Goal: Task Accomplishment & Management: Use online tool/utility

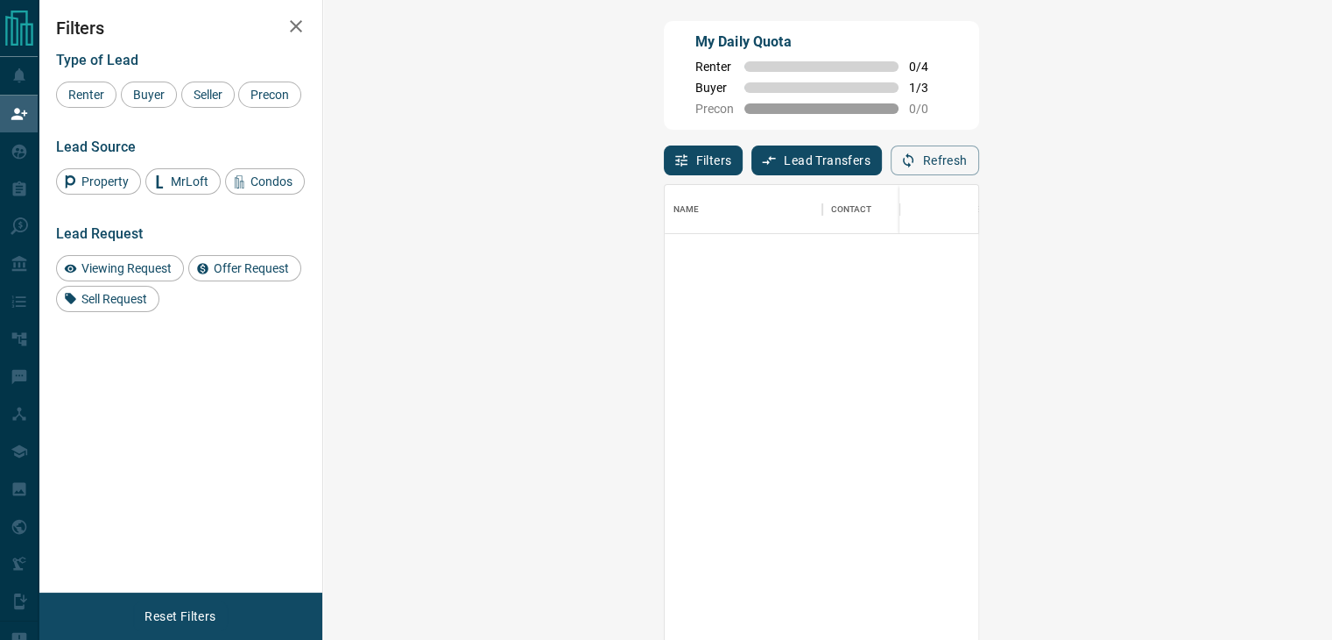
scroll to position [470, 958]
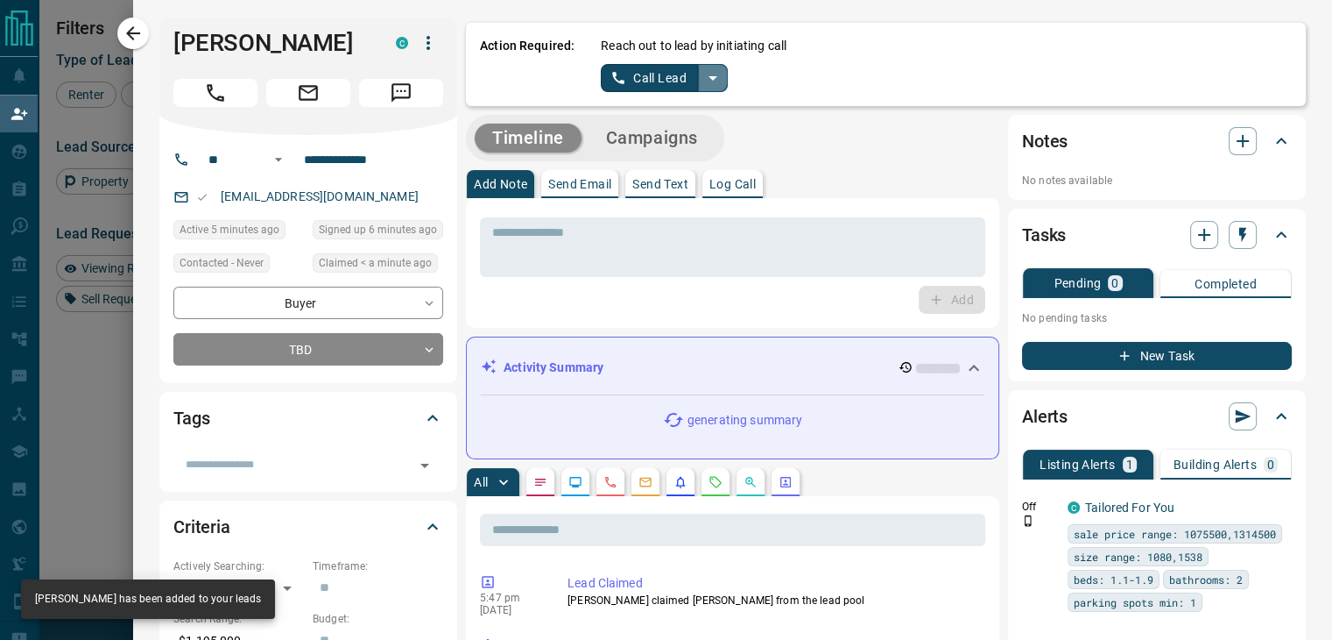
click at [705, 86] on icon "split button" at bounding box center [713, 77] width 21 height 21
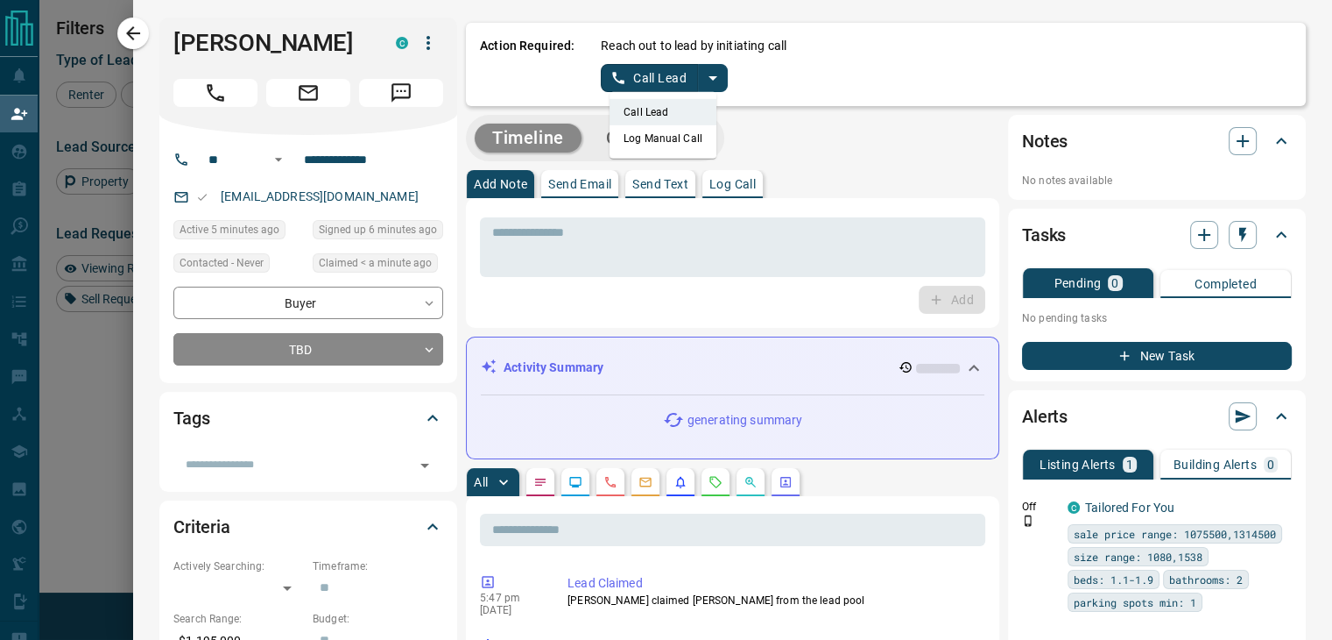
click at [660, 148] on li "Log Manual Call" at bounding box center [663, 138] width 107 height 26
click at [648, 85] on button "Log Manual Call" at bounding box center [659, 78] width 116 height 28
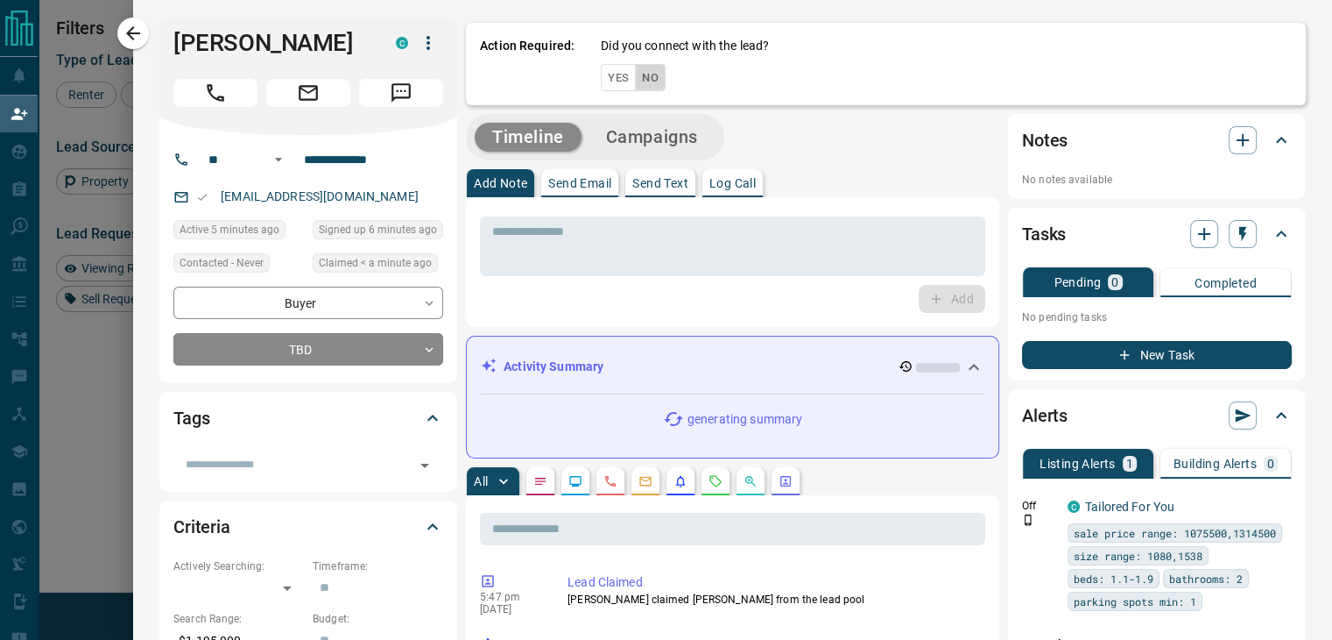
click at [638, 86] on button "No" at bounding box center [650, 77] width 31 height 27
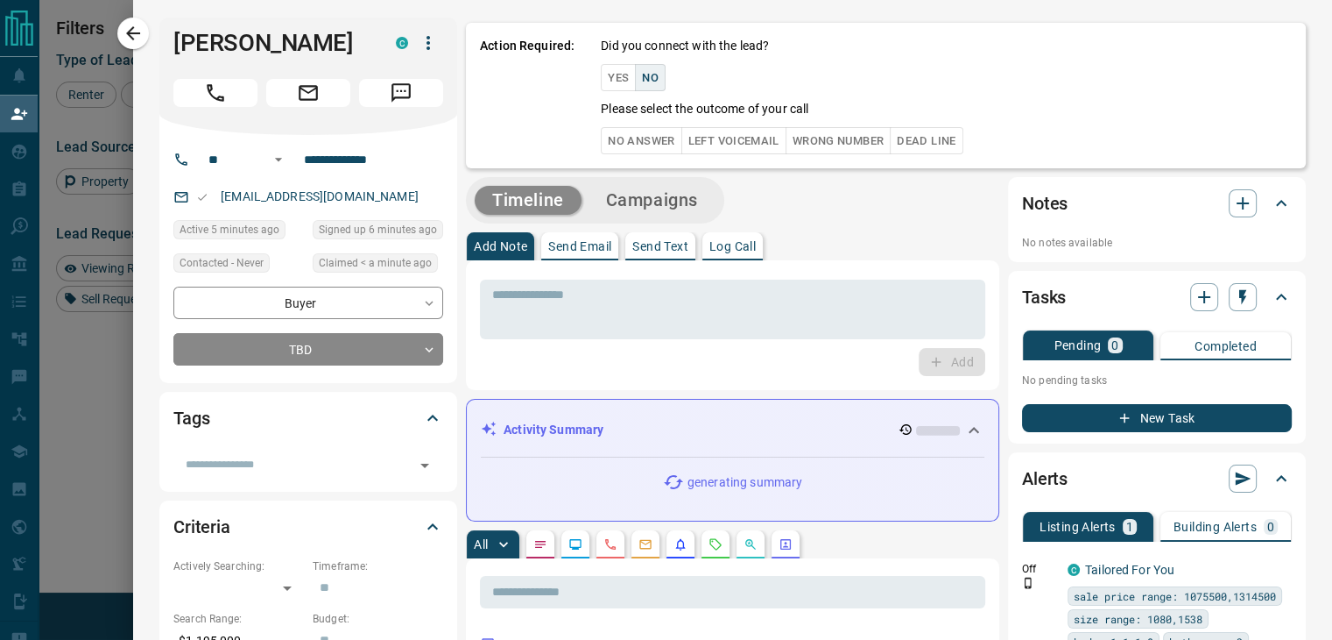
click at [638, 135] on button "No Answer" at bounding box center [641, 140] width 81 height 27
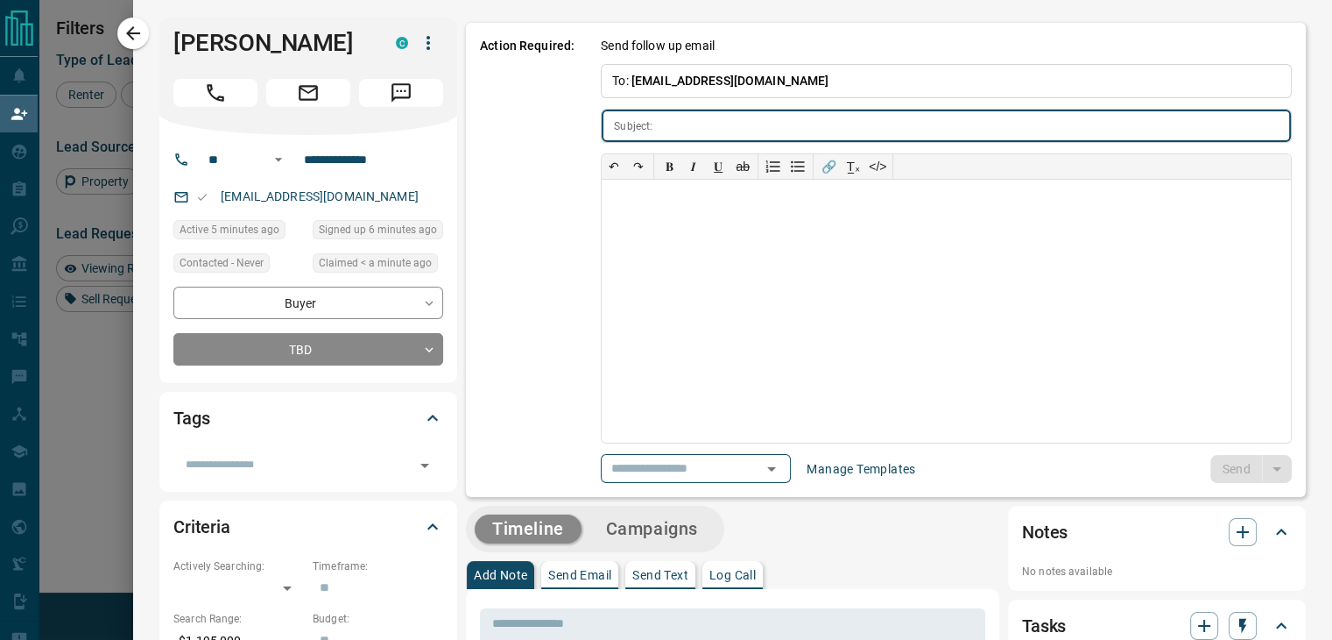
type input "**********"
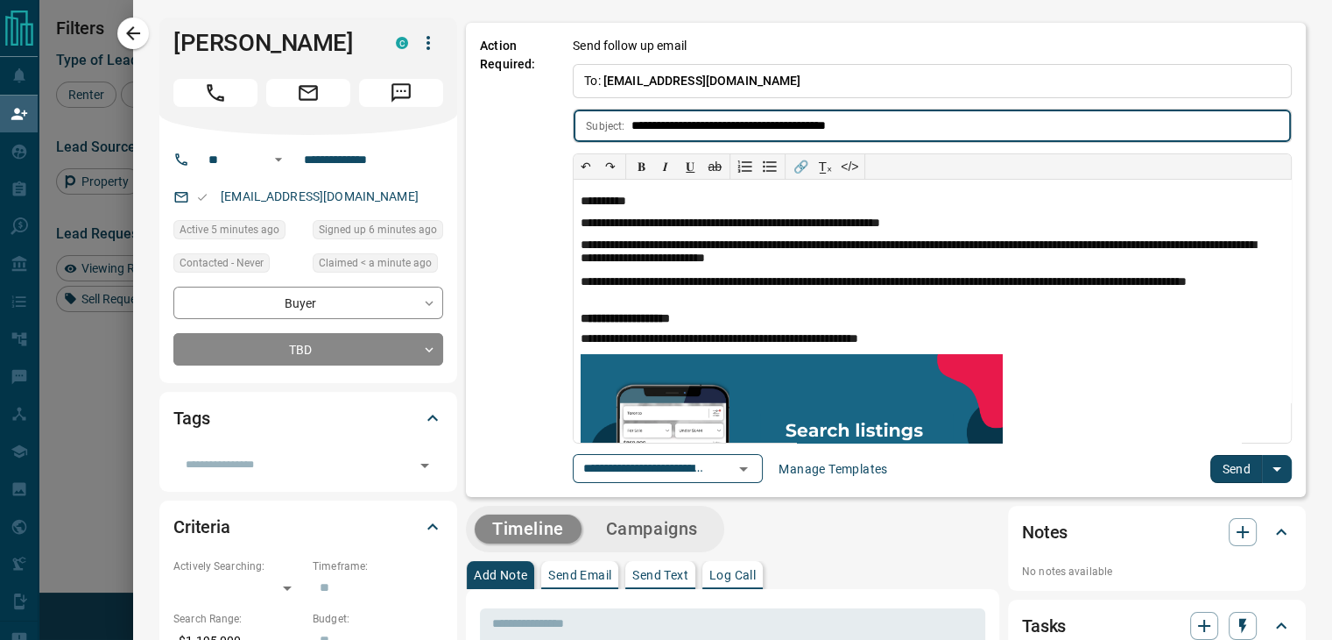
click at [1213, 460] on button "Send" at bounding box center [1237, 469] width 52 height 28
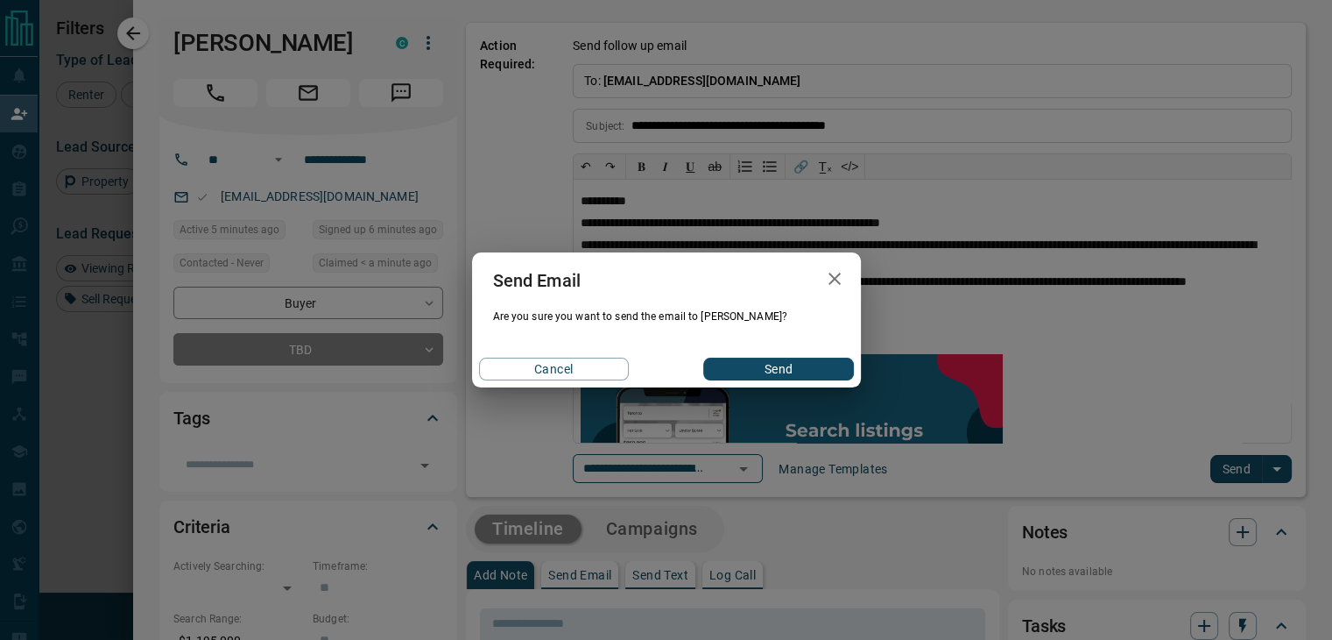
click at [792, 380] on div "Cancel Send" at bounding box center [666, 368] width 389 height 37
click at [778, 359] on button "Send" at bounding box center [778, 368] width 150 height 23
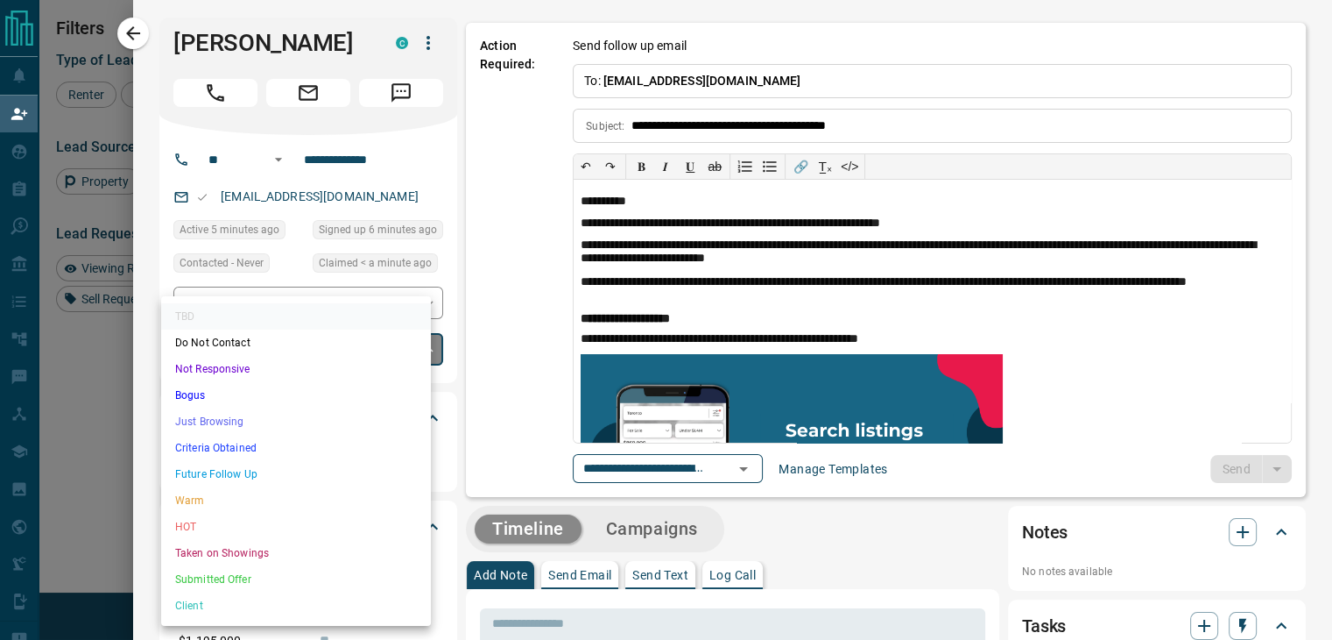
click at [396, 358] on body "Lead Transfers Claim Leads My Leads Tasks Opportunities Deals Campaigns Automat…" at bounding box center [666, 273] width 1332 height 547
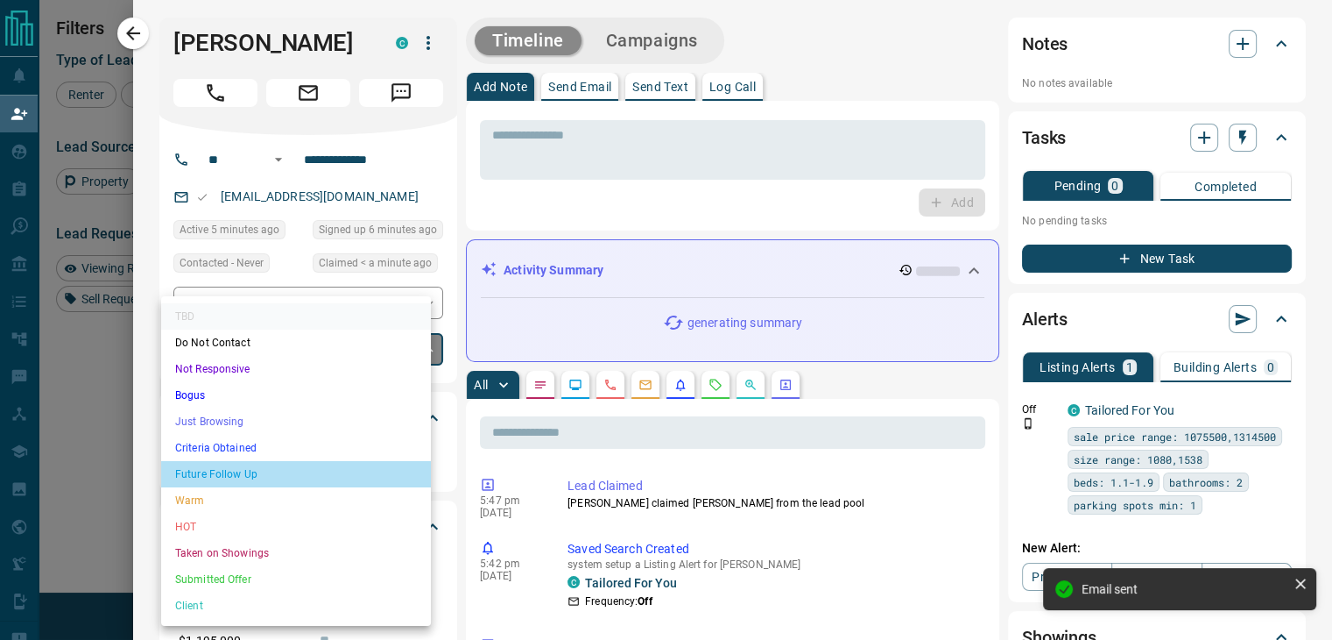
click at [322, 461] on li "Future Follow Up" at bounding box center [296, 474] width 270 height 26
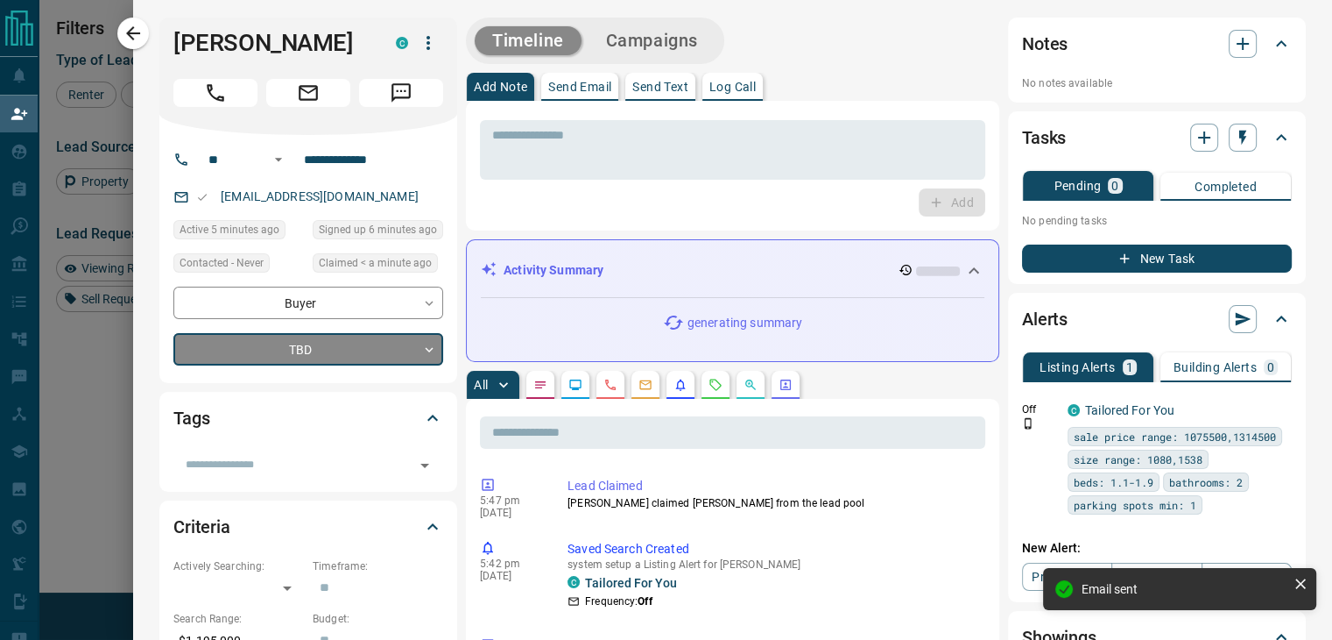
type input "*"
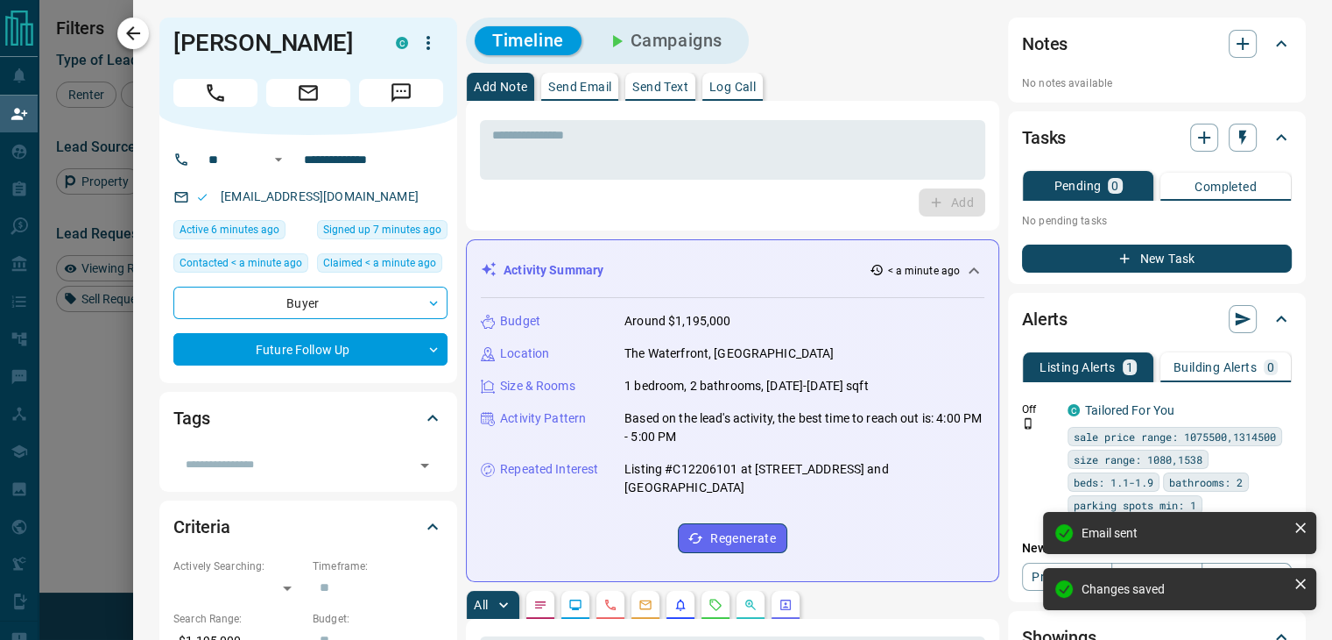
click at [139, 40] on icon "button" at bounding box center [133, 33] width 21 height 21
